Goal: Transaction & Acquisition: Purchase product/service

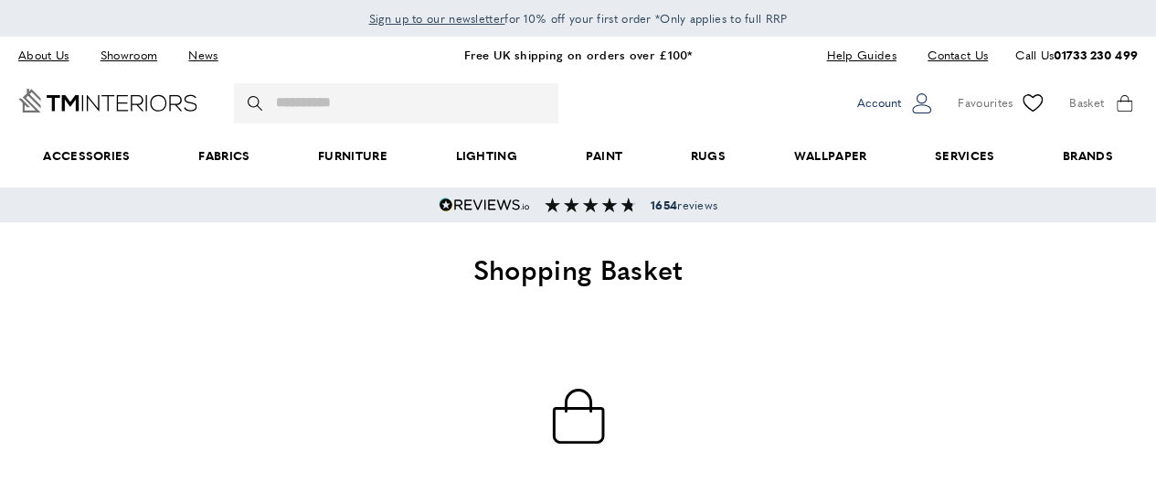
click at [900, 106] on button "account Account" at bounding box center [896, 103] width 78 height 27
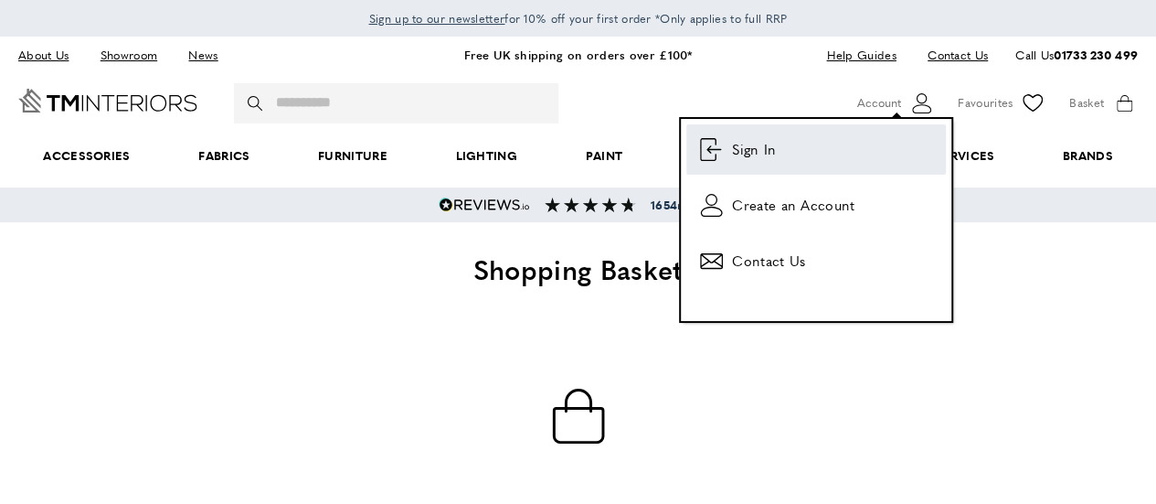
click at [760, 149] on span "Sign In" at bounding box center [754, 149] width 44 height 22
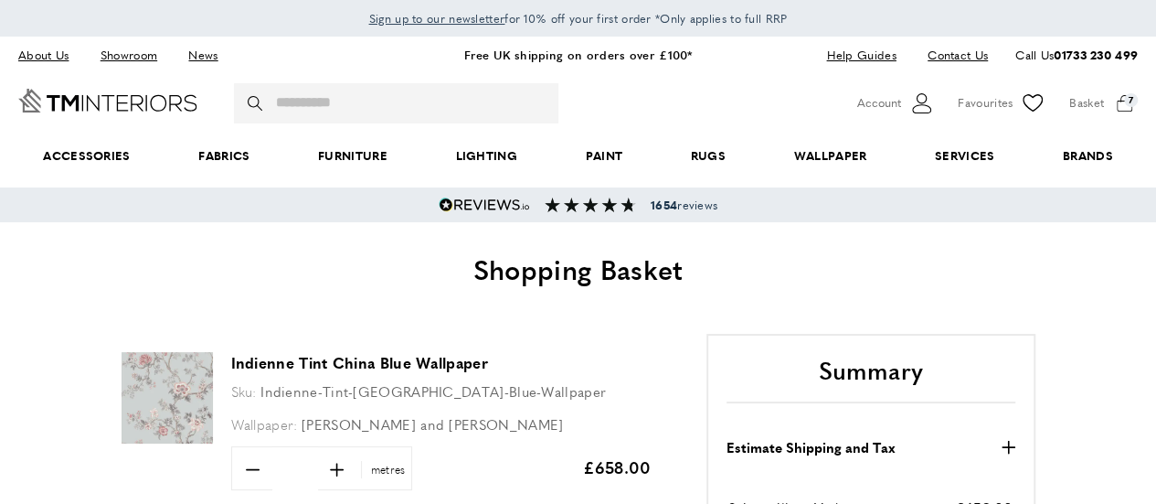
click at [1097, 98] on div "basket basket-added Basket 7 Go to cart My Basket 10 of 7 products in cart disp…" at bounding box center [1103, 103] width 69 height 27
click at [1126, 101] on div "basket basket-added Basket 7 Go to cart My Basket 10 of 7 products in cart disp…" at bounding box center [1103, 103] width 69 height 27
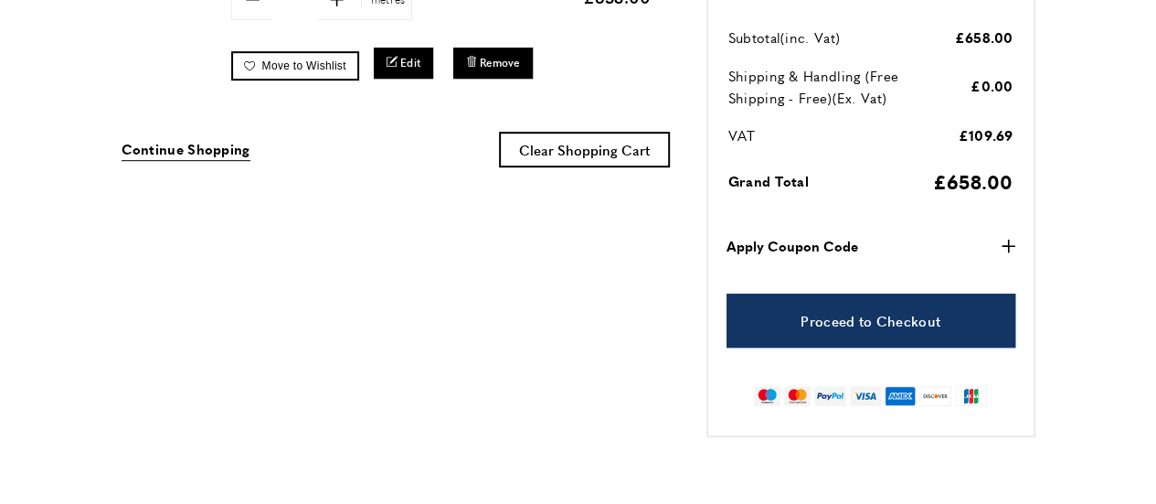
scroll to position [473, 0]
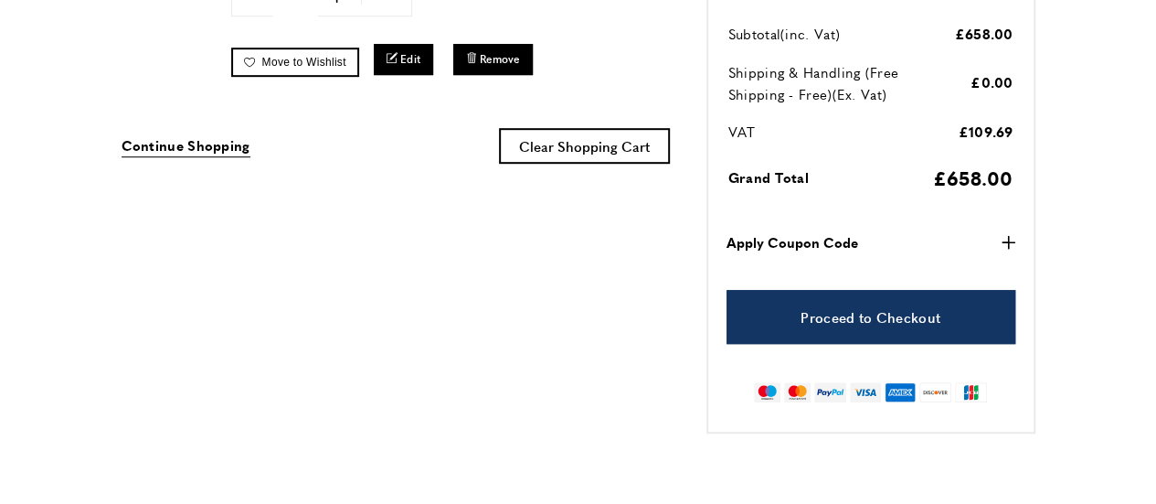
click at [786, 246] on strong "Apply Coupon Code" at bounding box center [793, 242] width 132 height 22
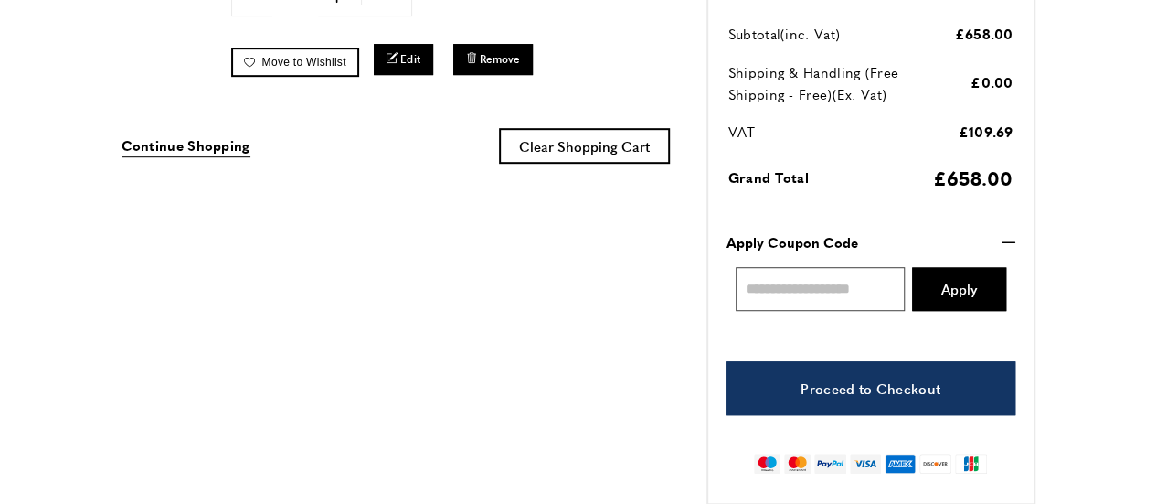
scroll to position [0, 514]
click at [808, 293] on input "Enter discount code" at bounding box center [821, 289] width 170 height 44
paste input "**********"
type input "**********"
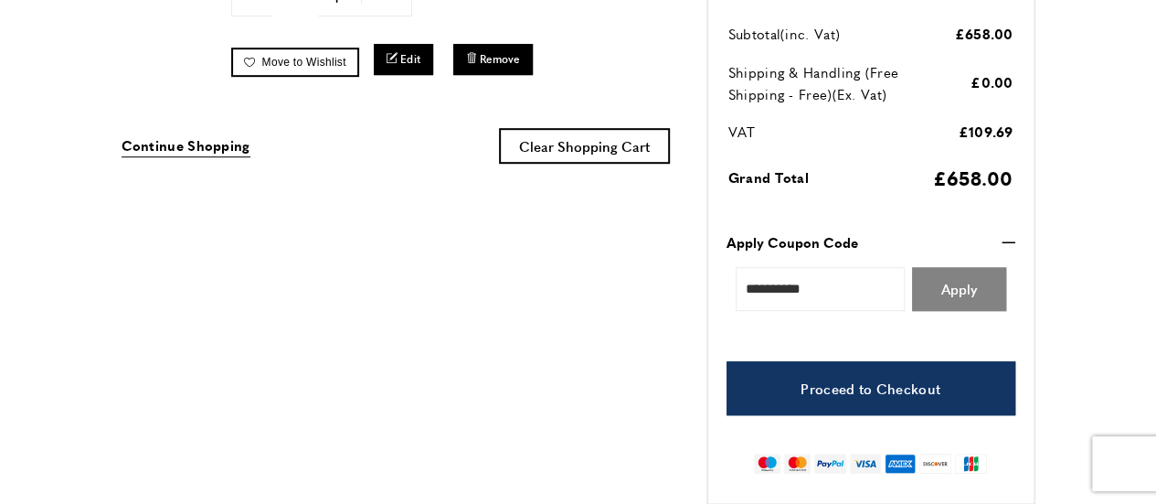
click at [978, 293] on button "Apply" at bounding box center [959, 289] width 94 height 44
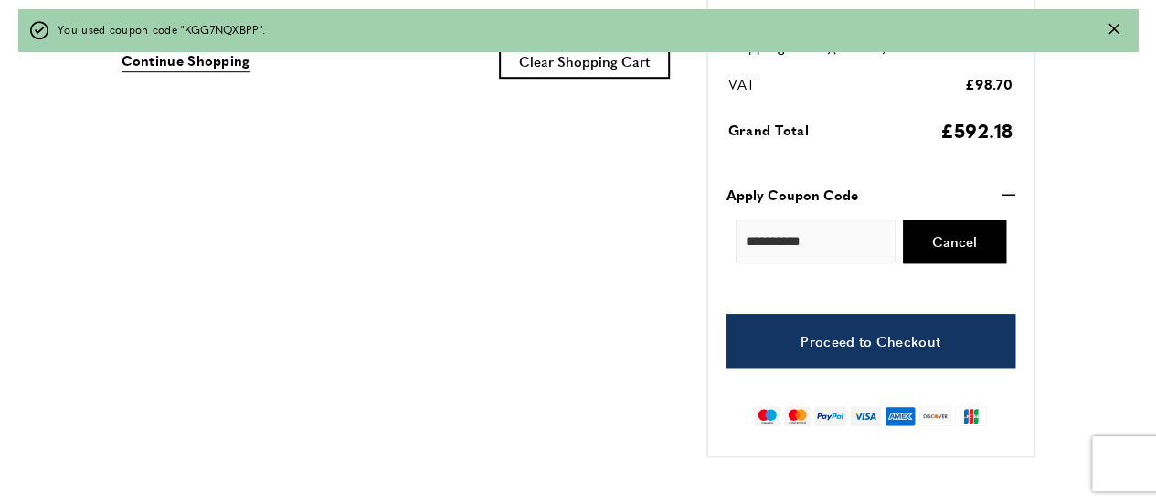
scroll to position [635, 0]
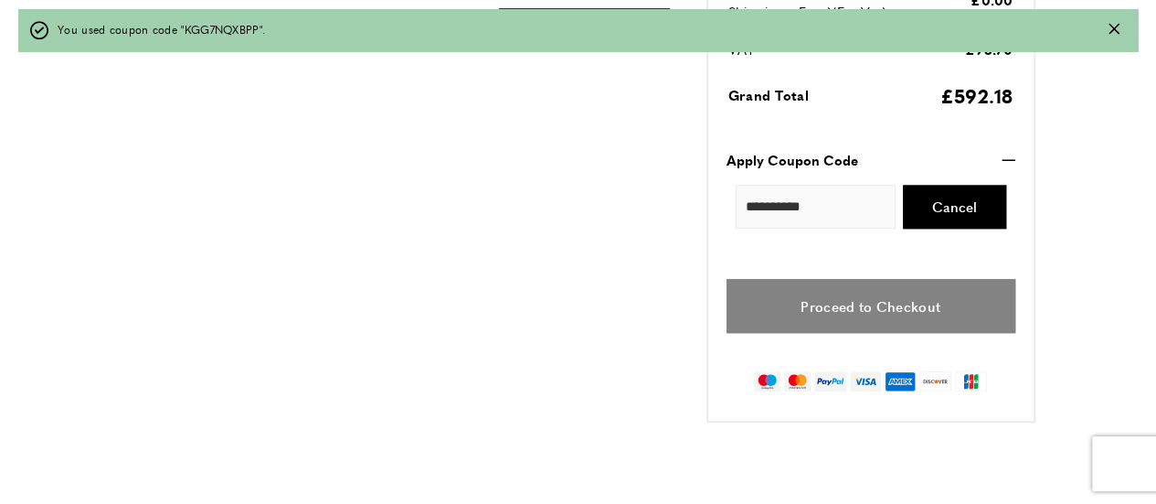
click at [930, 303] on link "Proceed to Checkout" at bounding box center [871, 306] width 289 height 54
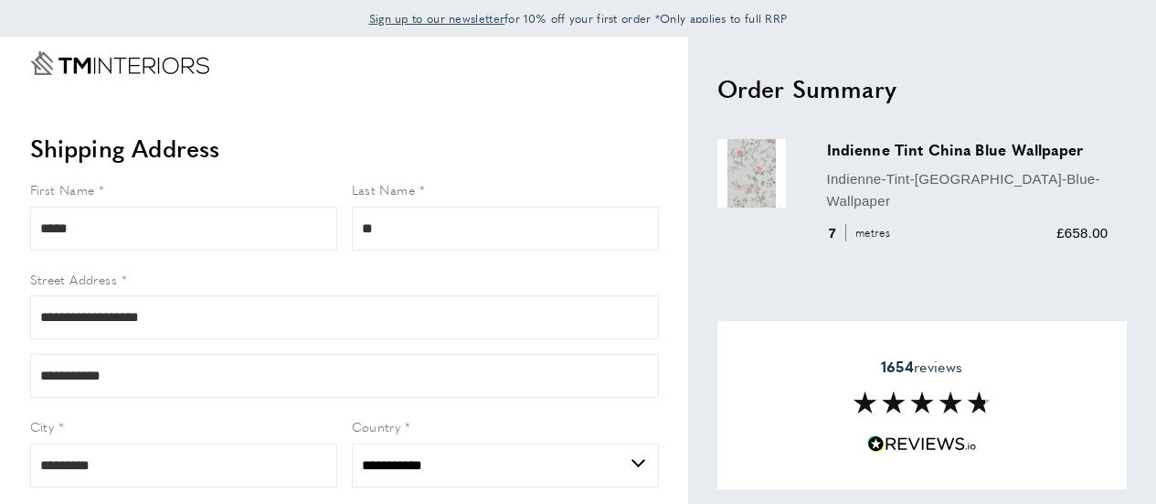
select select "**"
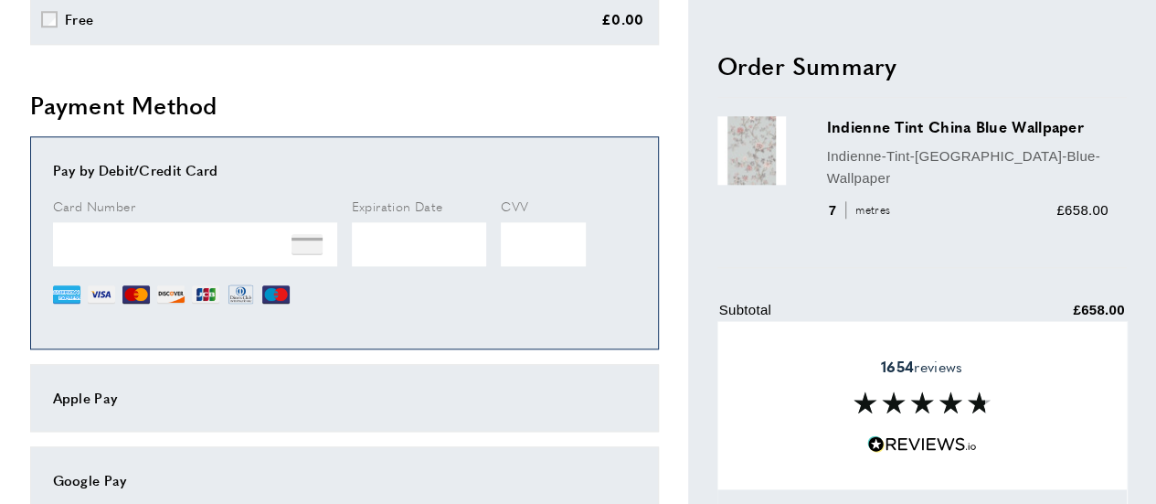
scroll to position [876, 0]
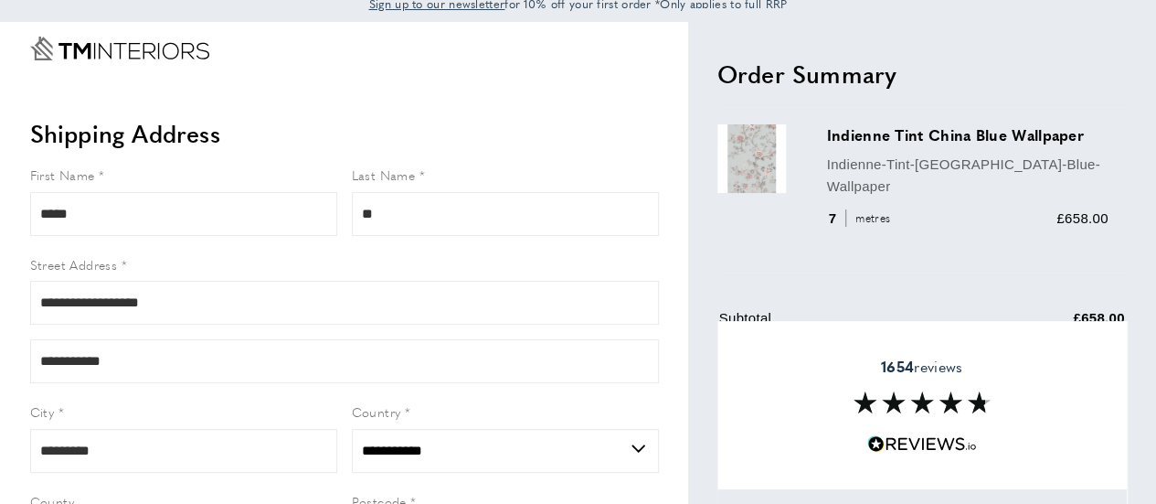
scroll to position [0, 0]
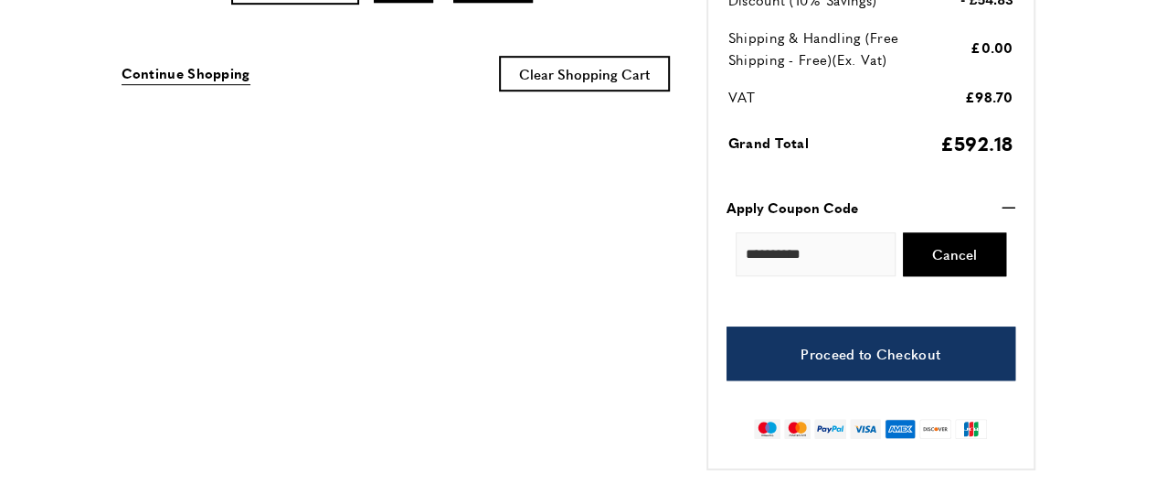
scroll to position [450, 0]
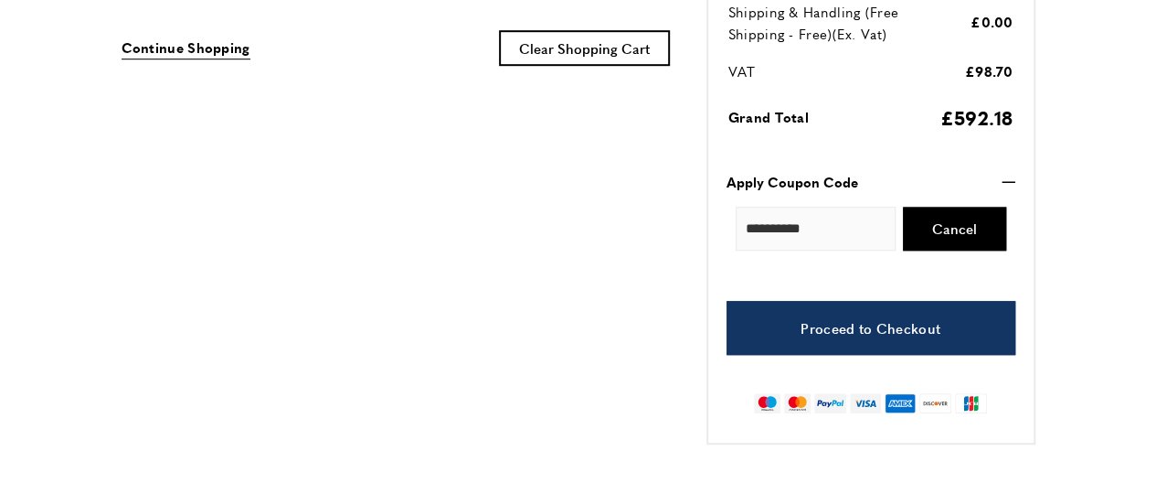
scroll to position [587, 0]
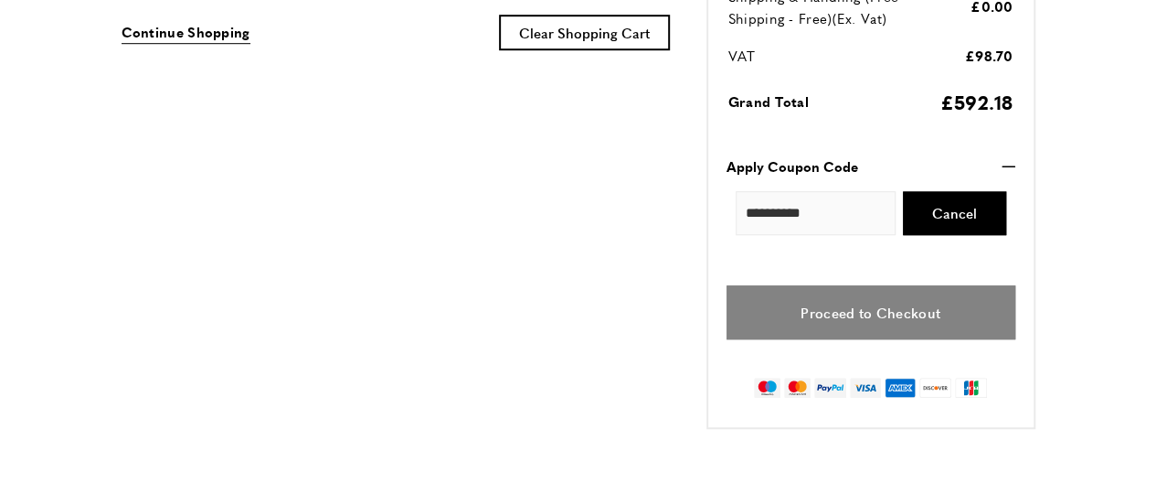
click at [879, 339] on link "Proceed to Checkout" at bounding box center [871, 312] width 289 height 54
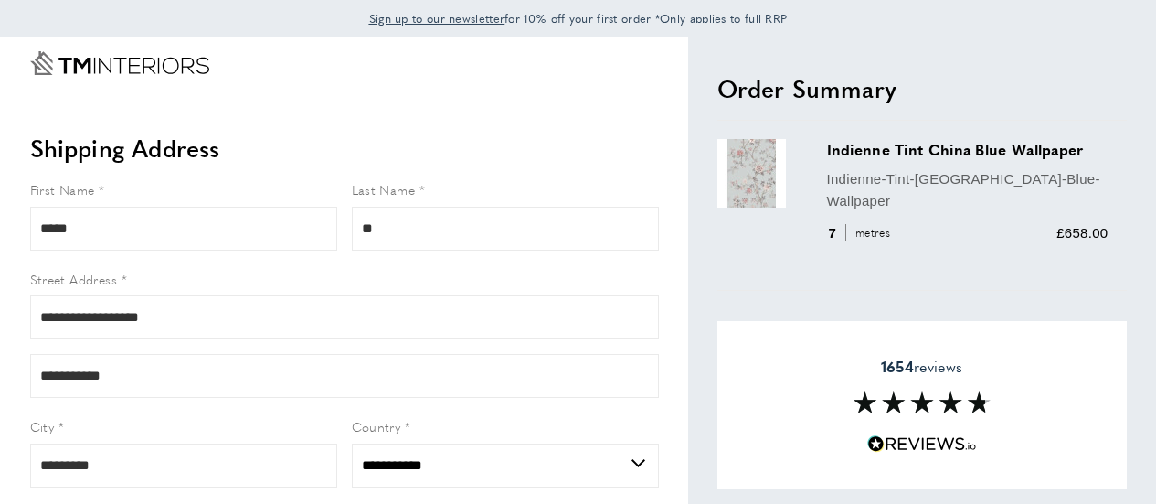
select select "**"
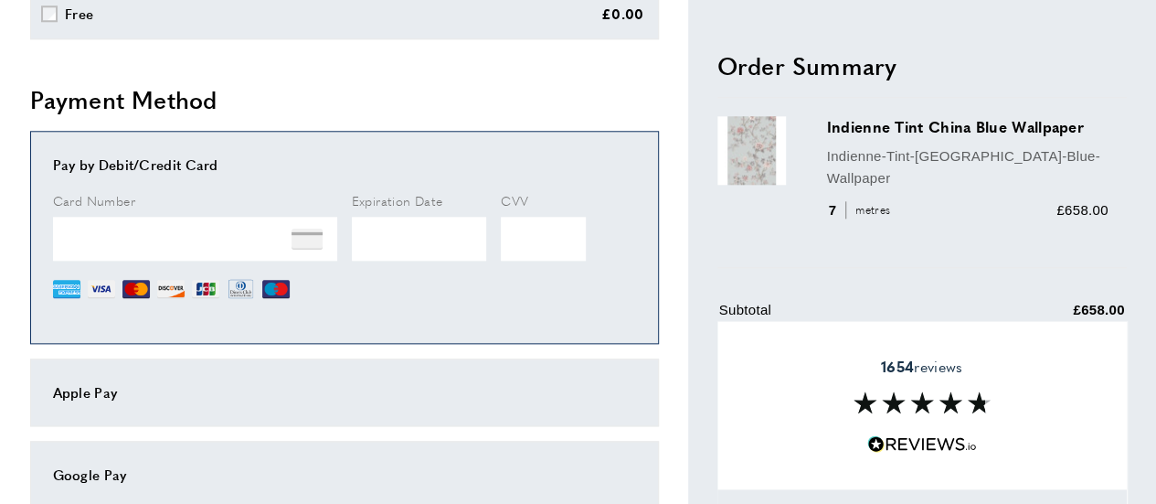
scroll to position [971, 0]
